Goal: Obtain resource: Download file/media

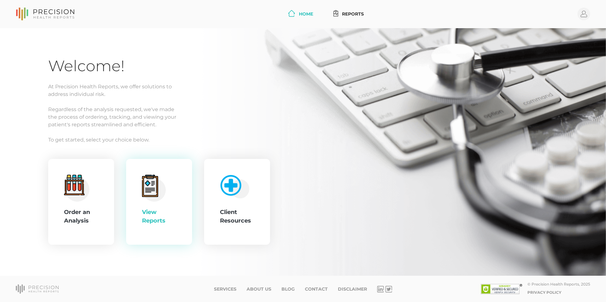
click at [161, 220] on div "View Reports" at bounding box center [159, 216] width 34 height 17
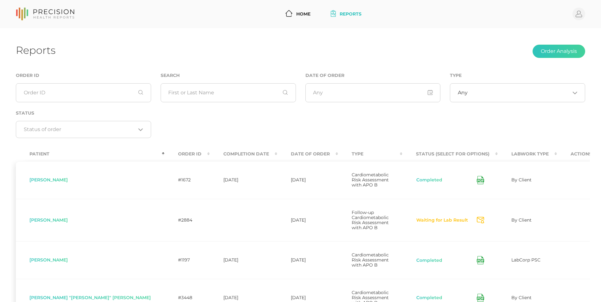
click at [210, 152] on th "Completion Date" at bounding box center [244, 154] width 68 height 14
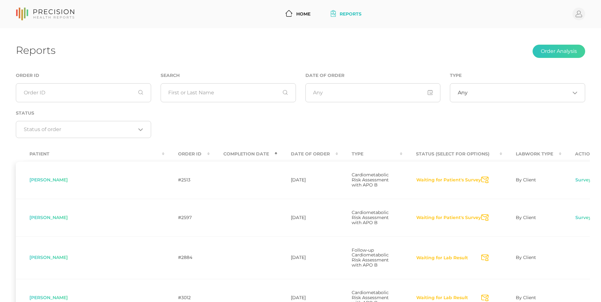
click at [210, 157] on th "Completion Date" at bounding box center [244, 154] width 68 height 14
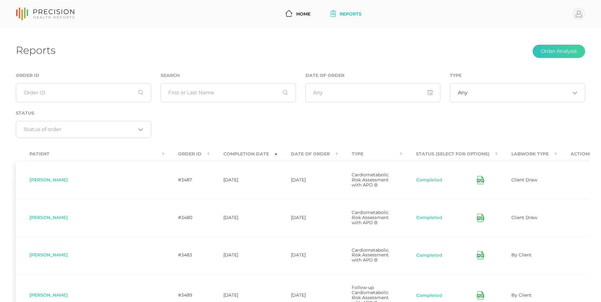
click at [477, 179] on icon at bounding box center [480, 180] width 7 height 8
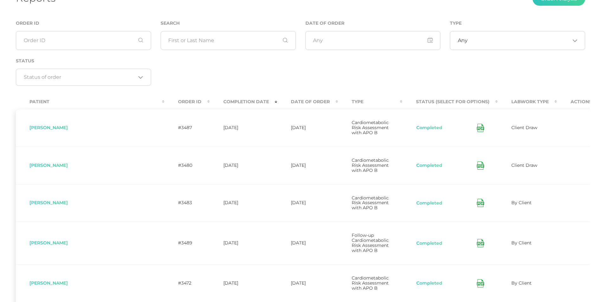
scroll to position [53, 0]
click at [478, 165] on icon at bounding box center [479, 166] width 3 height 2
click at [477, 161] on icon at bounding box center [480, 165] width 7 height 8
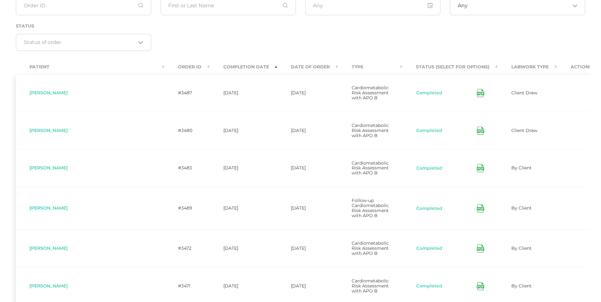
scroll to position [87, 0]
click at [478, 168] on icon at bounding box center [479, 169] width 3 height 2
click at [477, 204] on icon at bounding box center [480, 208] width 7 height 8
click at [384, 54] on div "Order ID Search Date of Order Type Any Loading... Status Loading..." at bounding box center [300, 21] width 579 height 74
click at [210, 67] on th "Completion Date" at bounding box center [244, 67] width 68 height 14
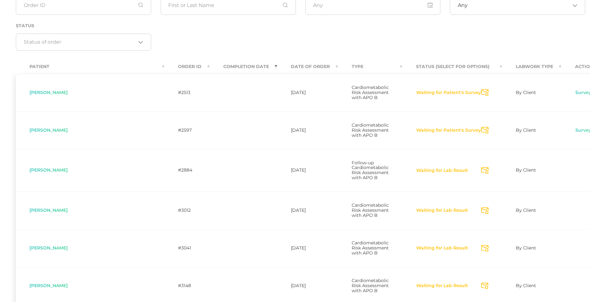
click at [210, 66] on th "Completion Date" at bounding box center [244, 67] width 68 height 14
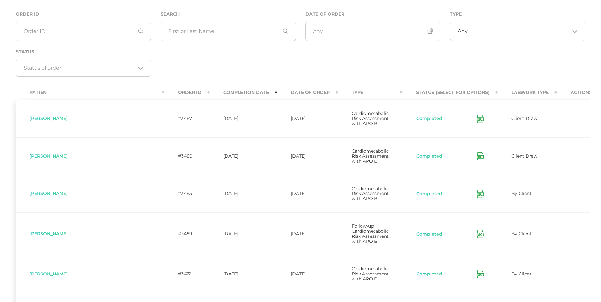
scroll to position [0, 0]
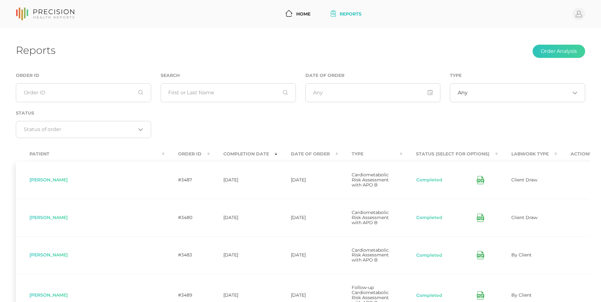
click at [453, 35] on div "Reports Order Analysis Order ID Search Date of Order Type Any Loading... Status…" at bounding box center [300, 307] width 601 height 558
click at [477, 181] on icon at bounding box center [480, 180] width 7 height 8
click at [168, 45] on div "Reports Order Analysis" at bounding box center [301, 51] width 570 height 15
click at [159, 35] on div "Reports Order Analysis Order ID Search Date of Order Type Any Loading... Status…" at bounding box center [300, 307] width 601 height 558
